Goal: Transaction & Acquisition: Purchase product/service

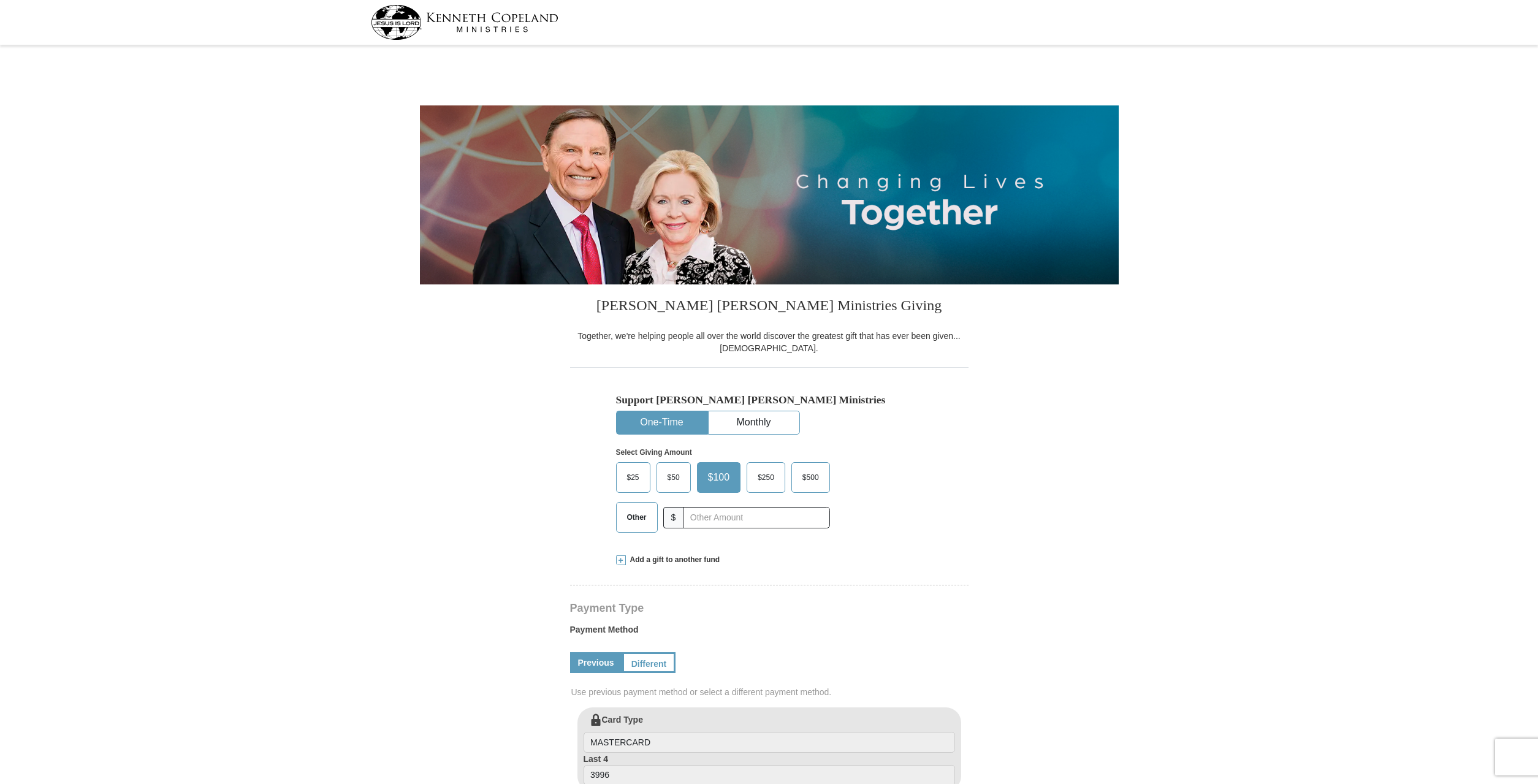
select select "CA"
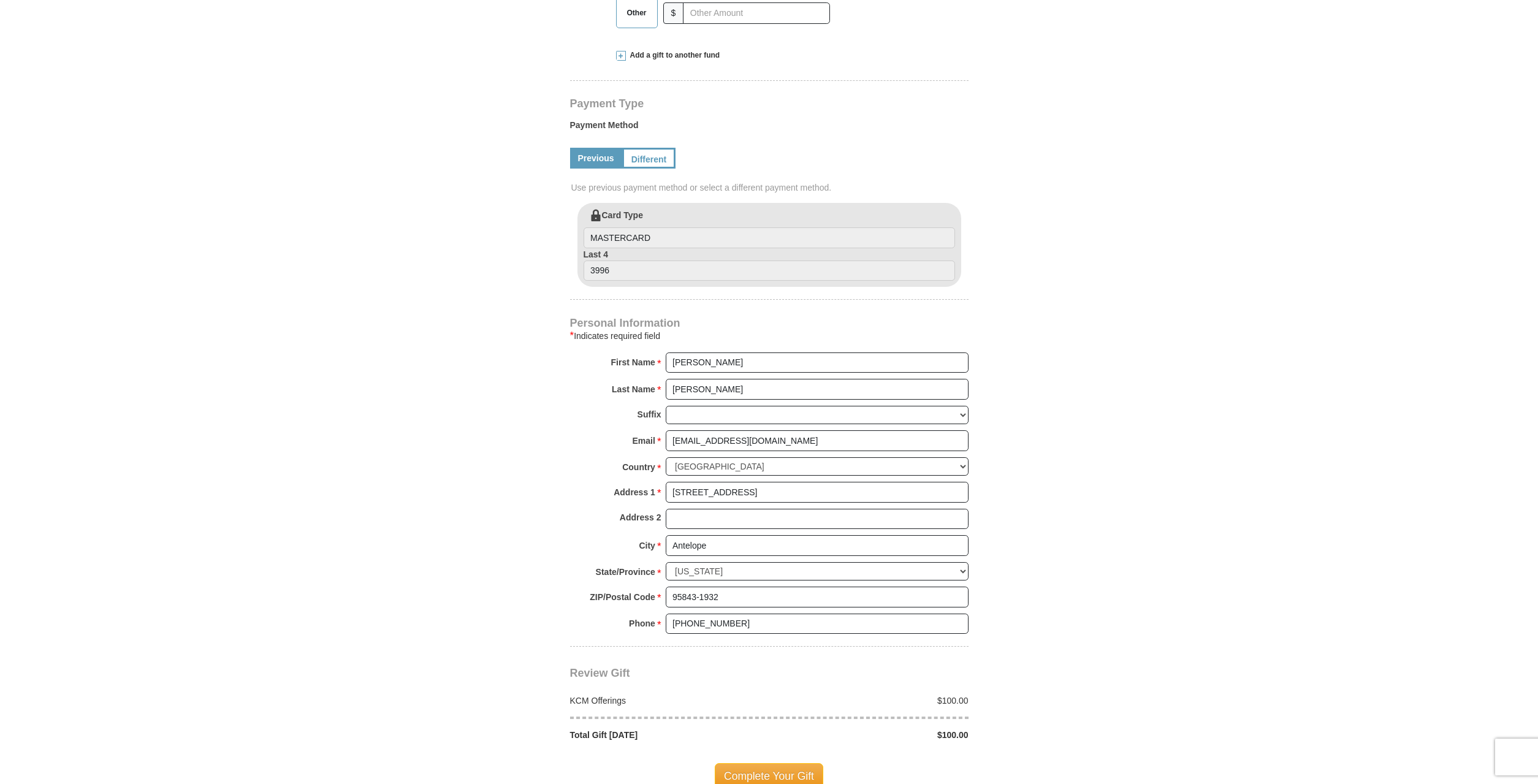
scroll to position [500, 0]
click at [658, 223] on label "Card Type MASTERCARD" at bounding box center [769, 232] width 371 height 39
click at [658, 231] on input "MASTERCARD" at bounding box center [769, 242] width 371 height 21
click at [663, 247] on input "MASTERCARD" at bounding box center [769, 242] width 371 height 21
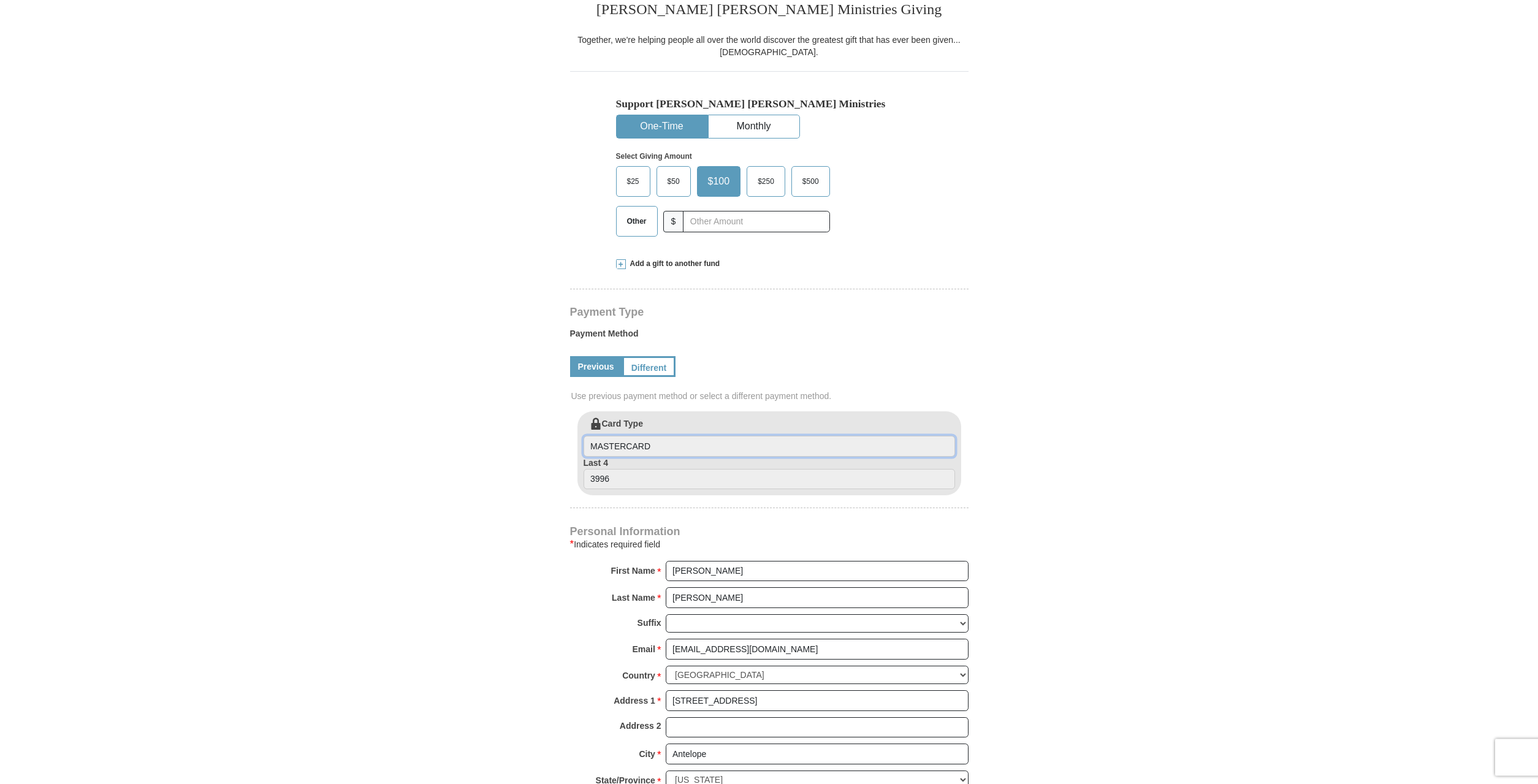
scroll to position [250, 0]
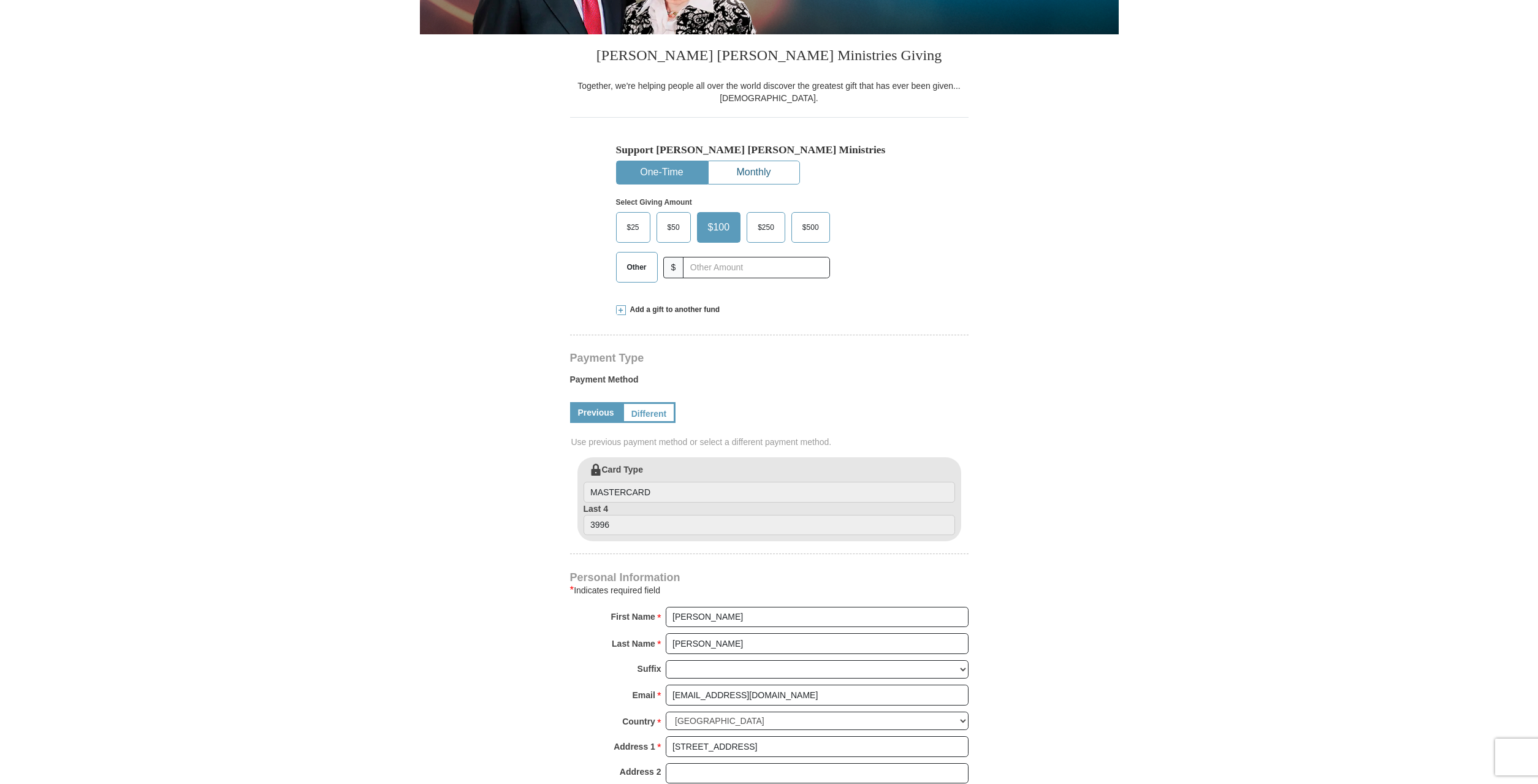
click at [769, 180] on button "Monthly" at bounding box center [754, 173] width 91 height 23
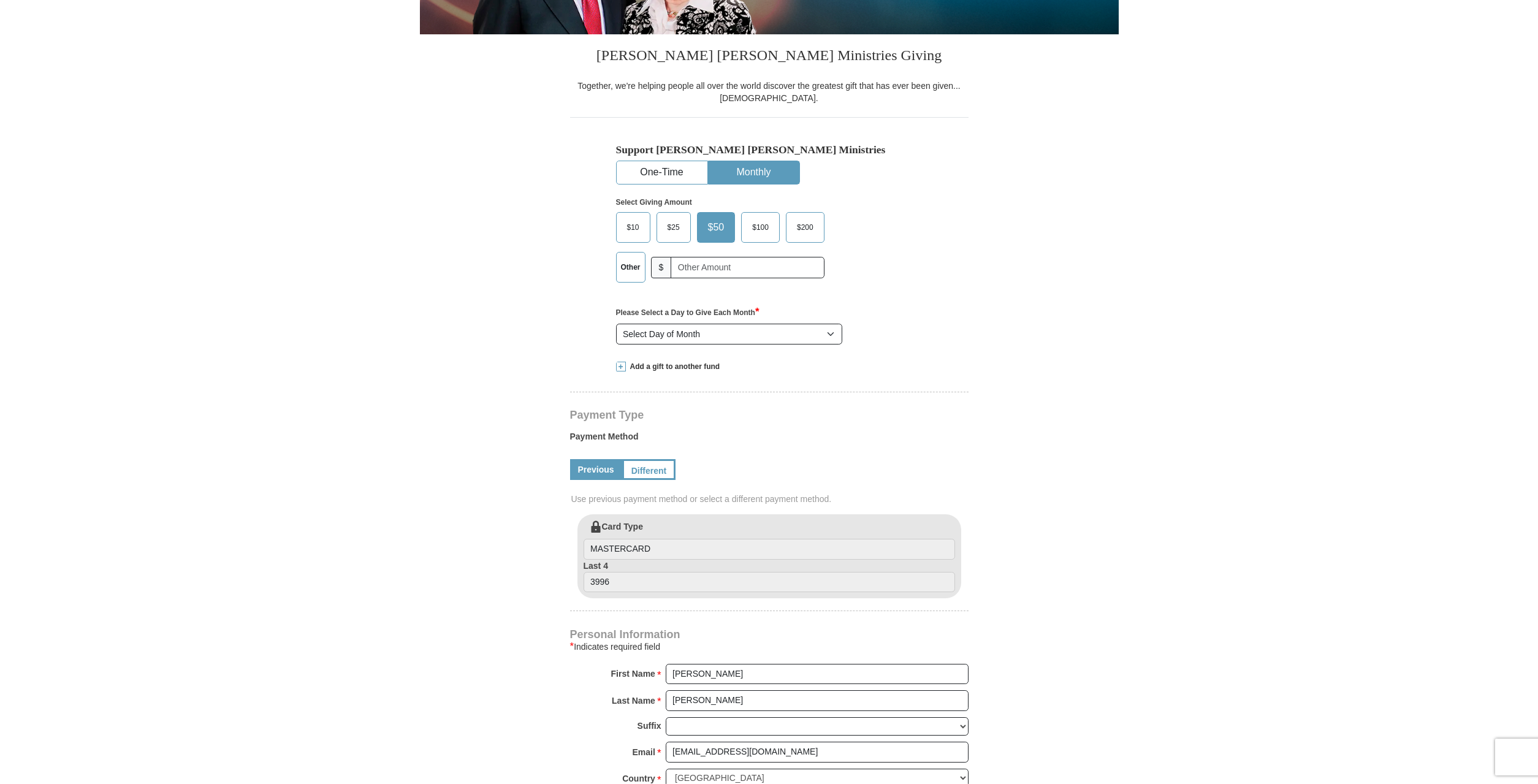
click at [767, 228] on span "$100" at bounding box center [760, 227] width 29 height 18
click at [0, 0] on input "$100" at bounding box center [0, 0] width 0 height 0
click at [616, 324] on select "Select Day of Month 1 2 3 4 5 6 7 8 9 10 11 12 13 14 15 16 17 18 19 20 21 22 23…" at bounding box center [729, 334] width 227 height 21
select select "15"
click option "15" at bounding box center [0, 0] width 0 height 0
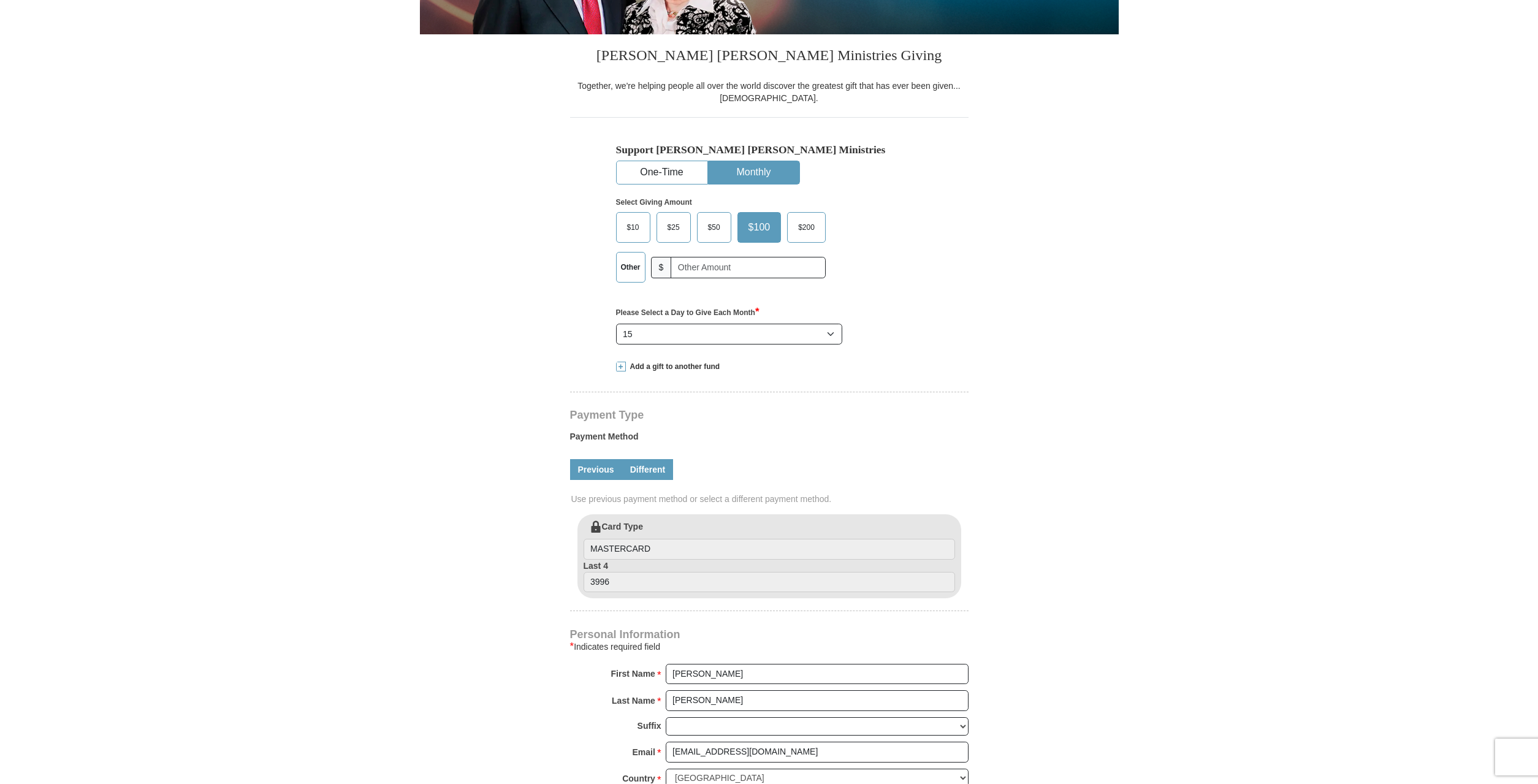
click at [657, 475] on link "Different" at bounding box center [647, 469] width 52 height 21
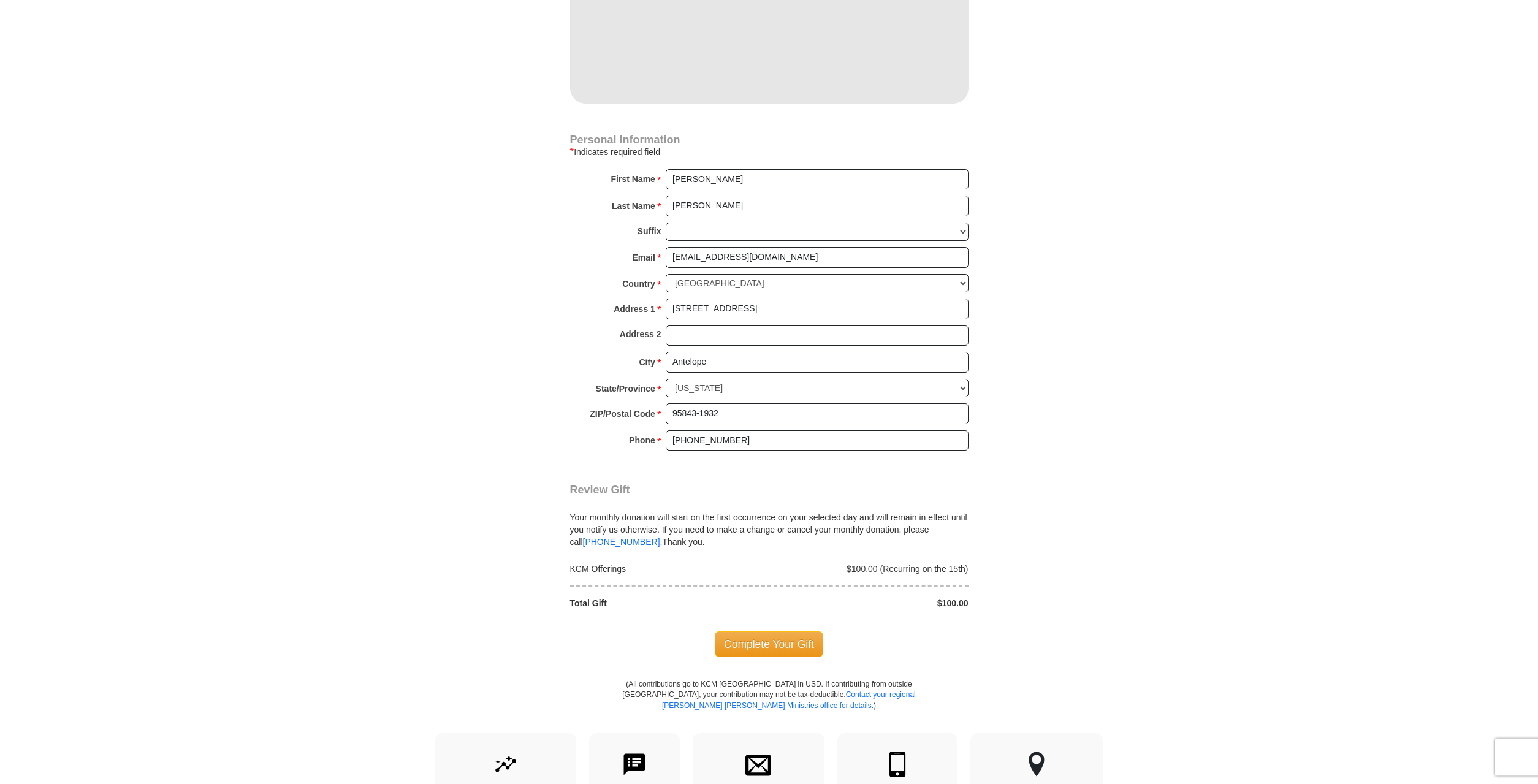
scroll to position [937, 0]
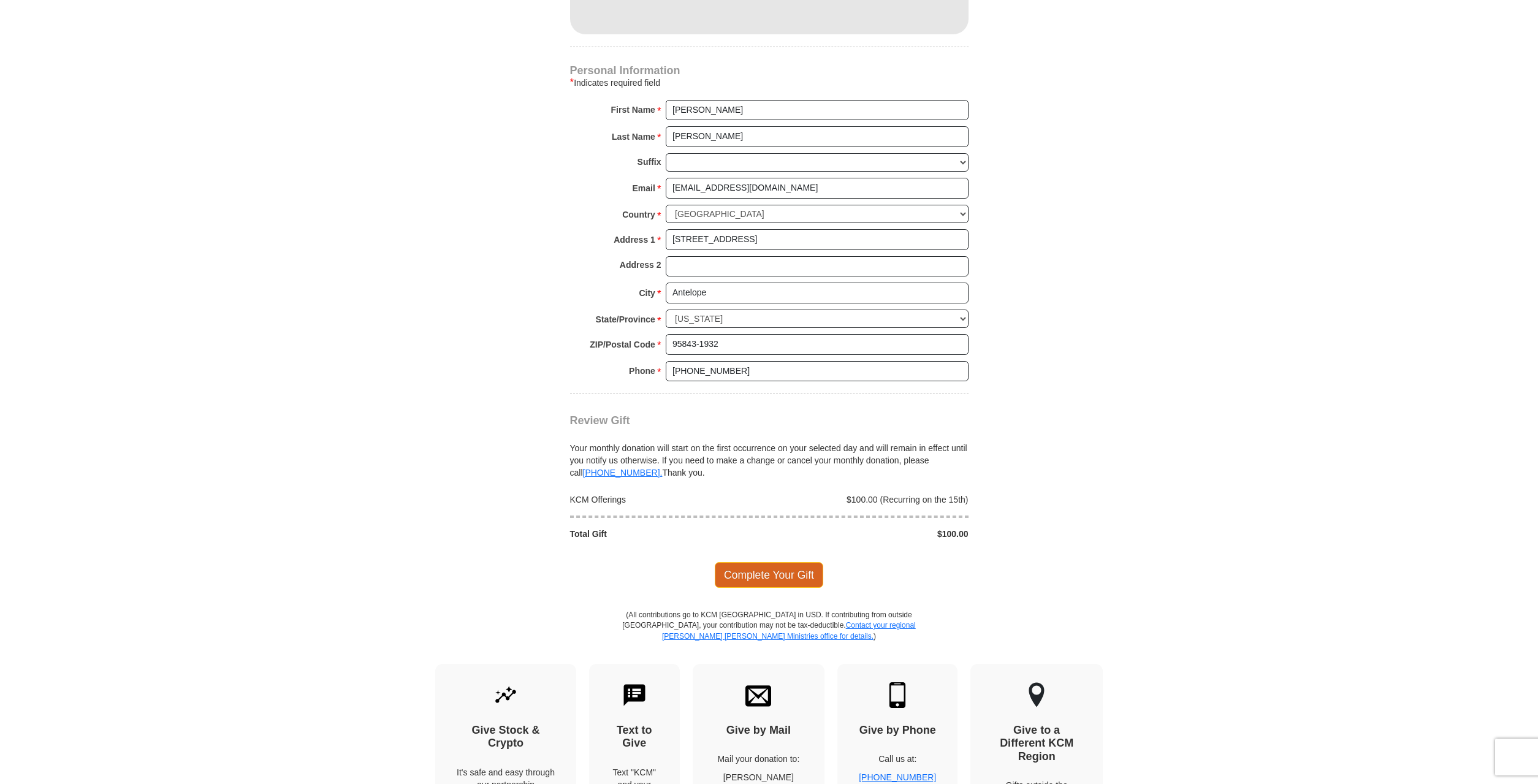
click at [722, 572] on span "Complete Your Gift" at bounding box center [769, 575] width 108 height 25
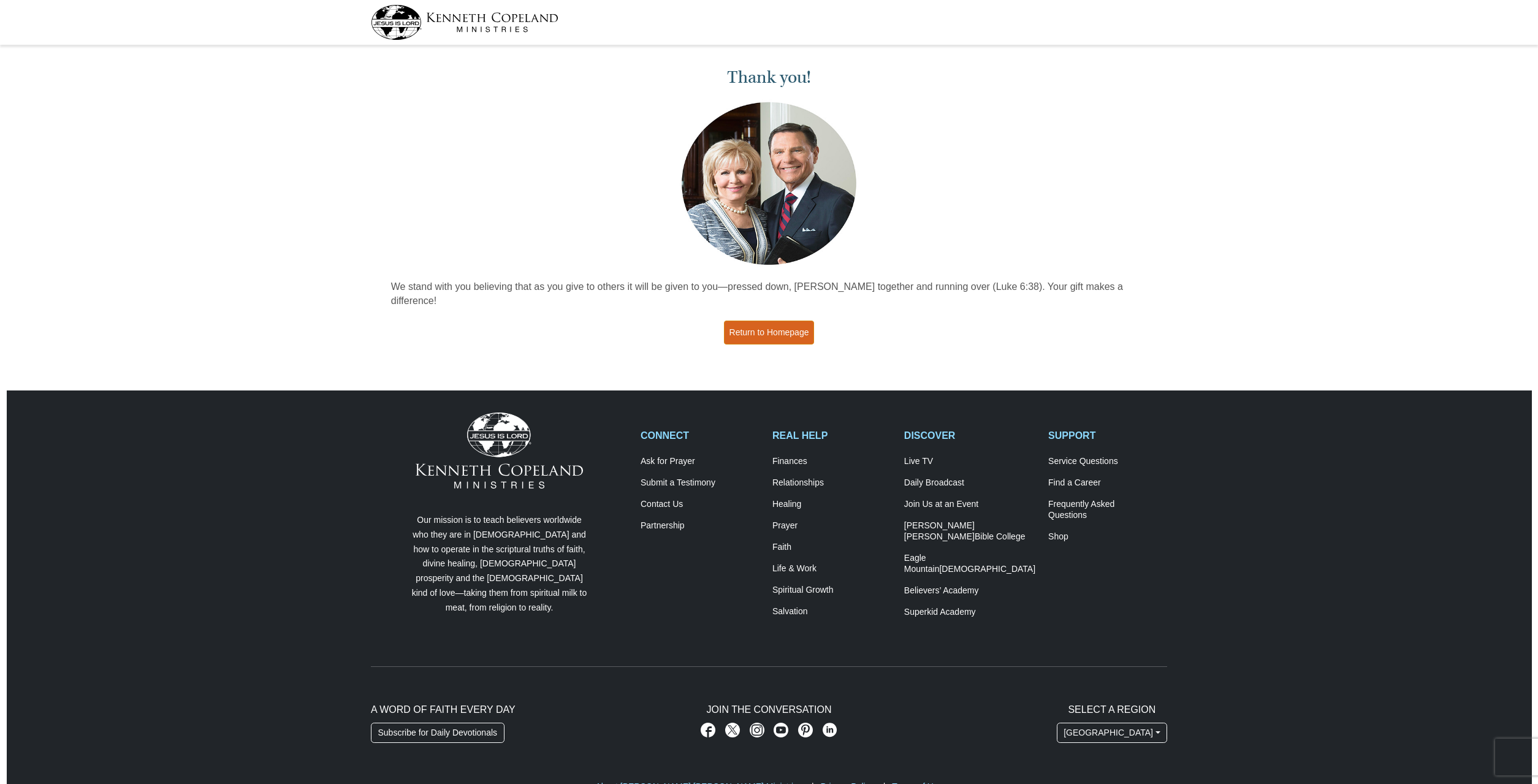
click at [777, 321] on link "Return to Homepage" at bounding box center [769, 332] width 91 height 24
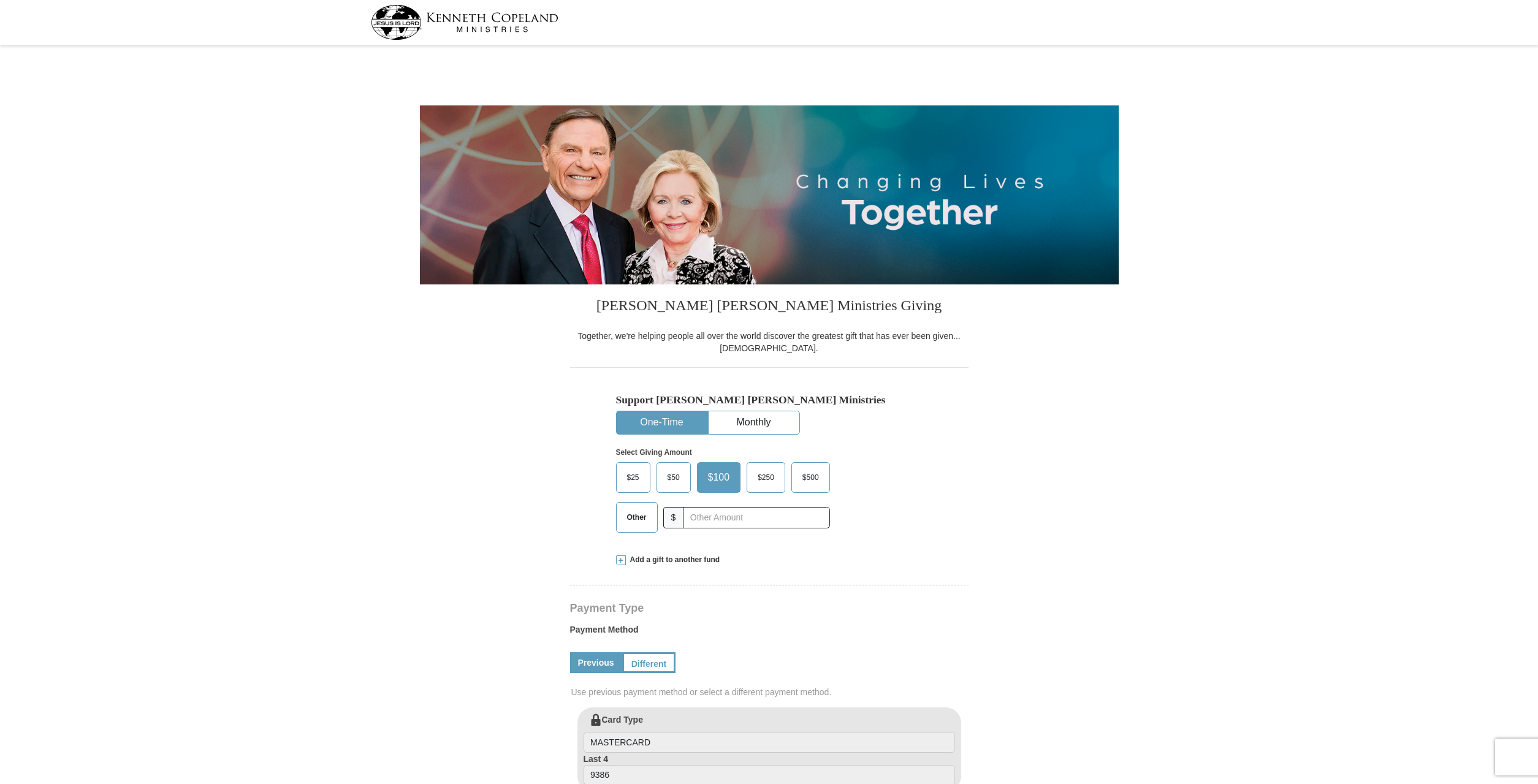
select select "CA"
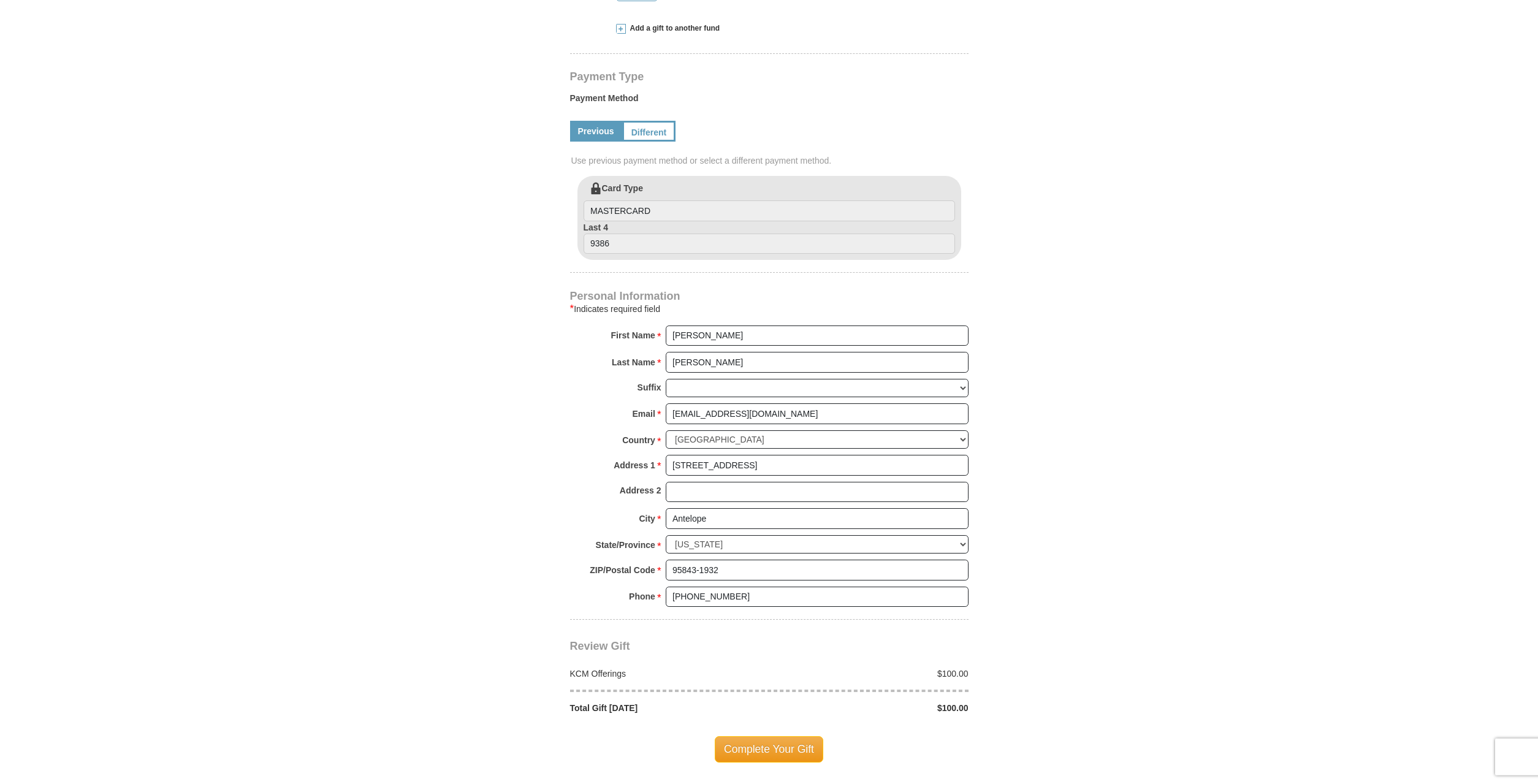
scroll to position [563, 0]
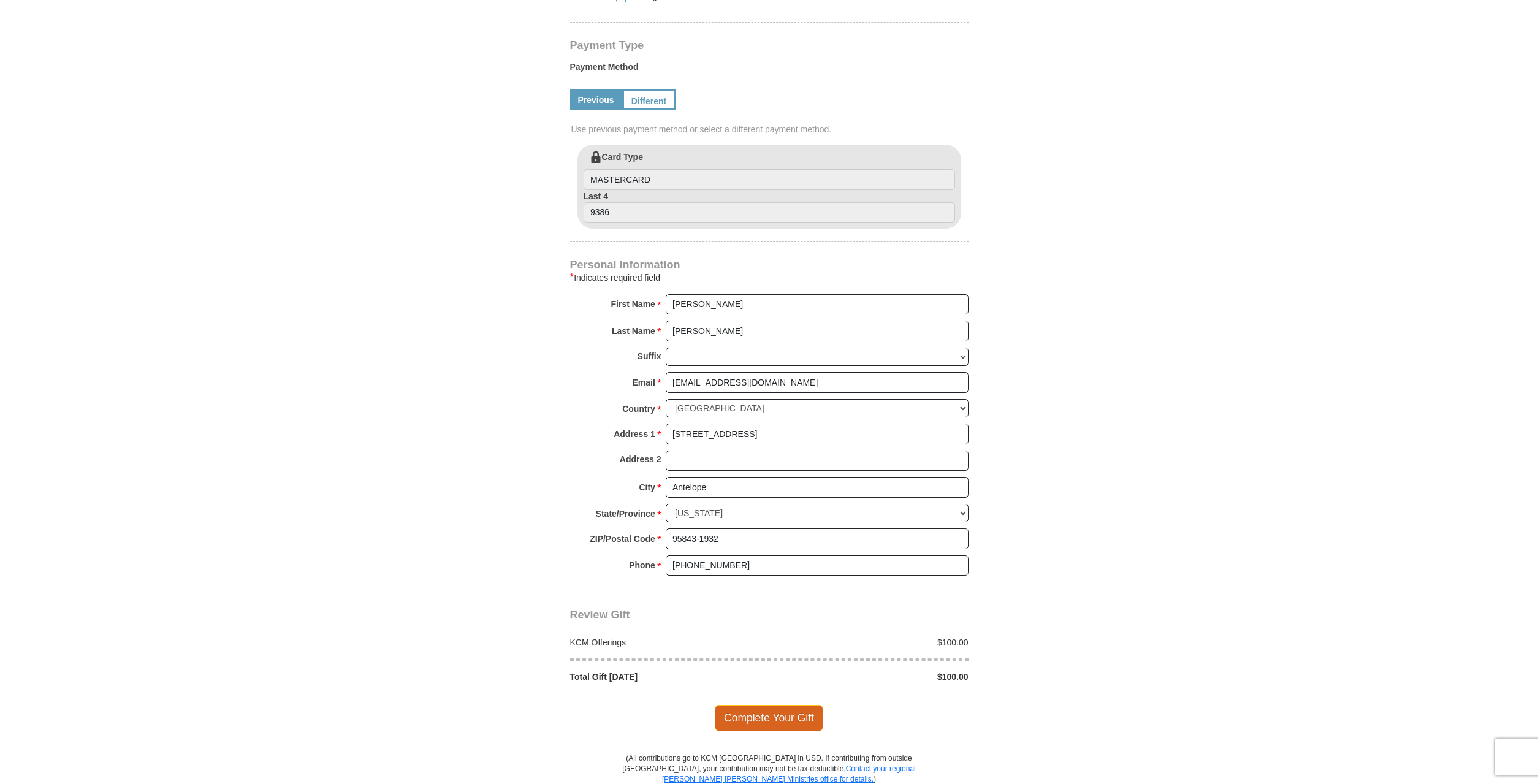
click at [745, 716] on span "Complete Your Gift" at bounding box center [769, 717] width 108 height 25
